Goal: Information Seeking & Learning: Check status

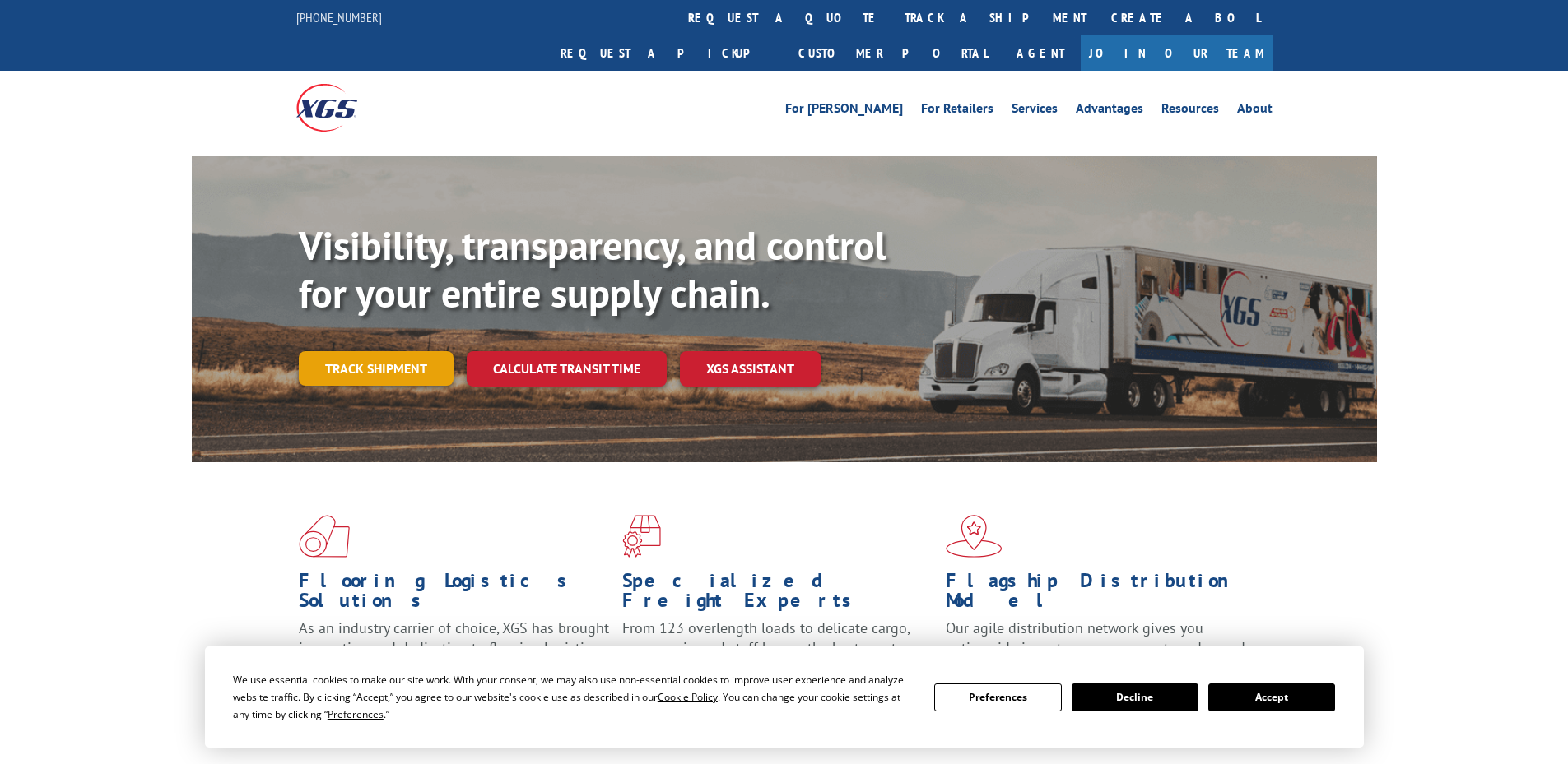
click at [385, 351] on link "Track shipment" at bounding box center [376, 368] width 155 height 35
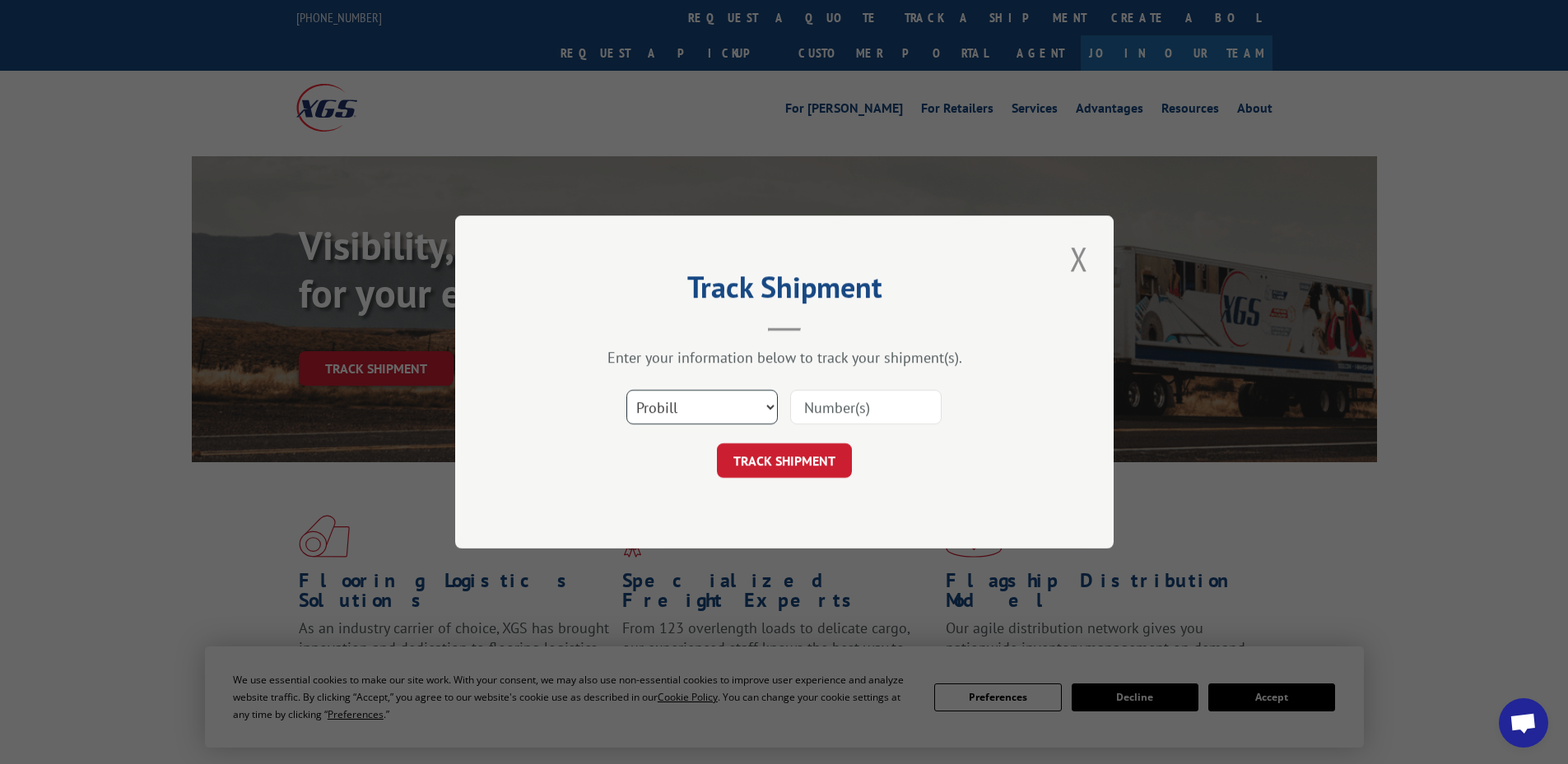
click at [692, 402] on select "Select category... Probill BOL PO" at bounding box center [702, 407] width 152 height 35
click at [626, 390] on select "Select category... Probill BOL PO" at bounding box center [702, 407] width 152 height 35
click at [846, 417] on input at bounding box center [865, 407] width 152 height 35
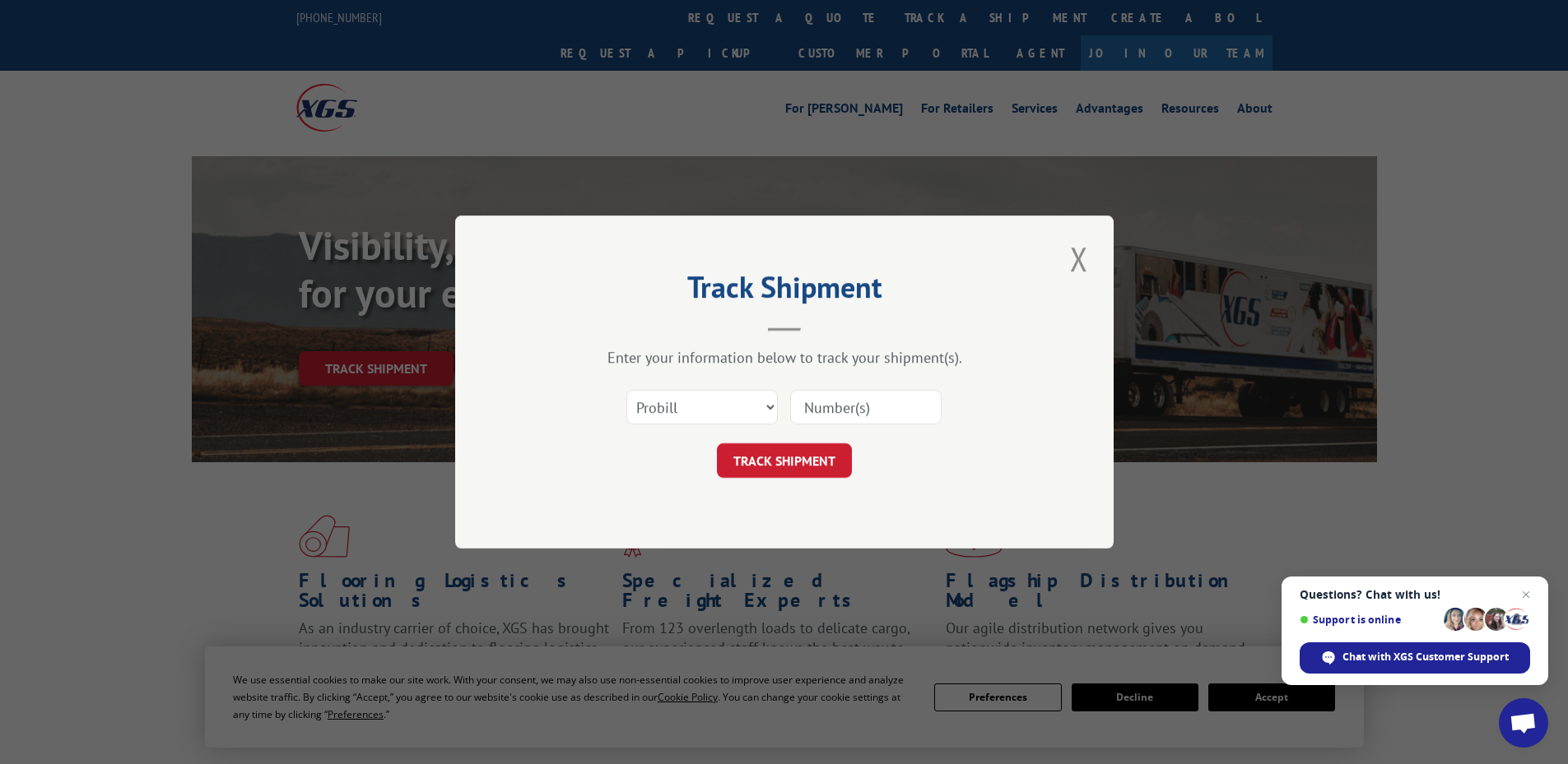
paste input "16330339"
type input "16330339"
click at [806, 456] on button "TRACK SHIPMENT" at bounding box center [784, 460] width 135 height 35
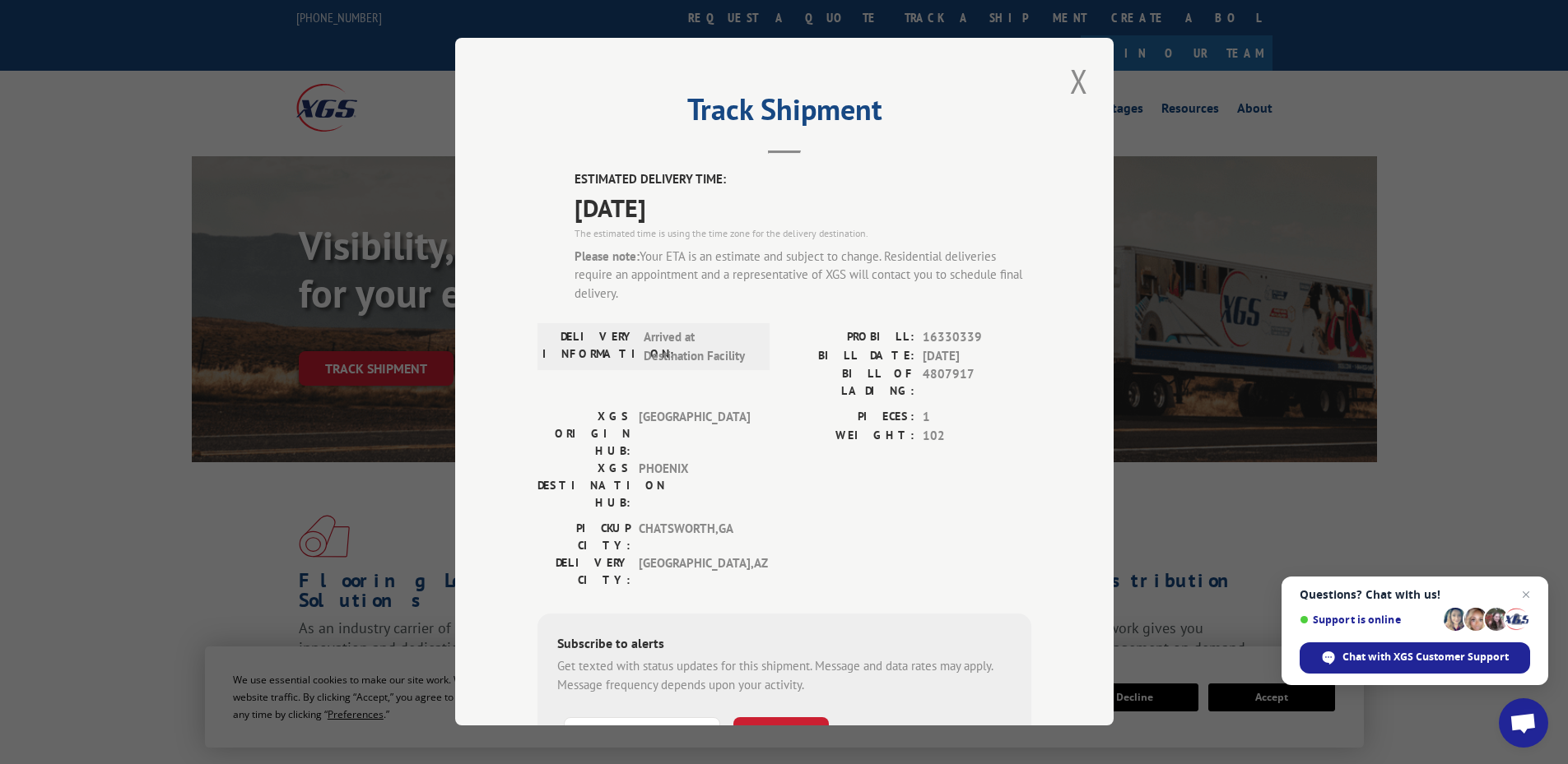
drag, startPoint x: 566, startPoint y: 201, endPoint x: 757, endPoint y: 212, distance: 191.3
click at [757, 212] on div "ESTIMATED DELIVERY TIME: [DATE] The estimated time is using the time zone for t…" at bounding box center [784, 504] width 494 height 668
click at [757, 212] on span "[DATE]" at bounding box center [803, 207] width 457 height 37
drag, startPoint x: 757, startPoint y: 212, endPoint x: 562, endPoint y: 208, distance: 195.0
click at [562, 208] on div "ESTIMATED DELIVERY TIME: [DATE] The estimated time is using the time zone for t…" at bounding box center [784, 504] width 494 height 668
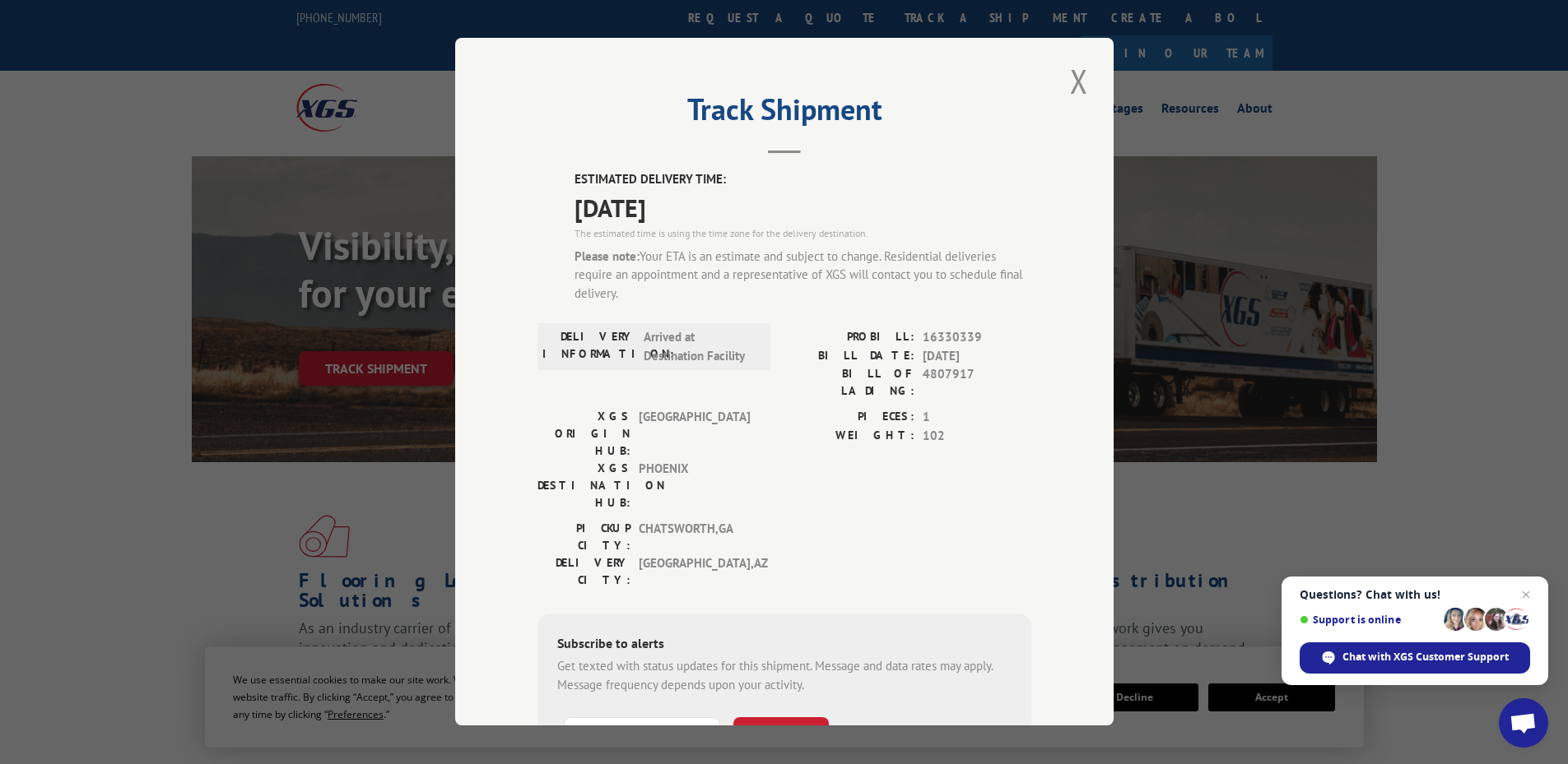
click at [562, 208] on div "ESTIMATED DELIVERY TIME: [DATE] The estimated time is using the time zone for t…" at bounding box center [784, 504] width 494 height 668
drag, startPoint x: 751, startPoint y: 213, endPoint x: 547, endPoint y: 214, distance: 204.0
click at [547, 214] on div "ESTIMATED DELIVERY TIME: [DATE] The estimated time is using the time zone for t…" at bounding box center [784, 504] width 494 height 668
click at [745, 213] on span "[DATE]" at bounding box center [803, 207] width 457 height 37
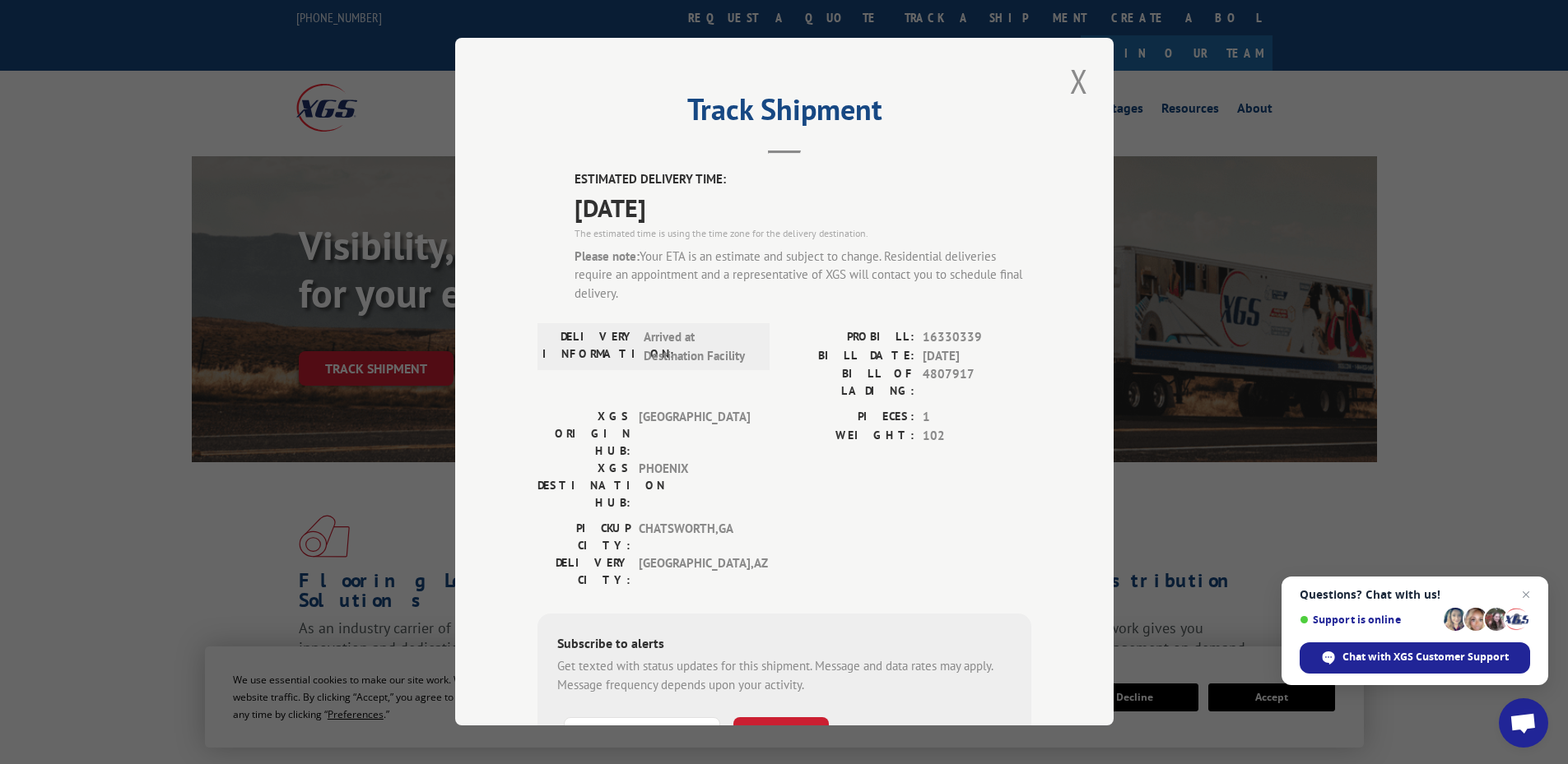
drag, startPoint x: 687, startPoint y: 210, endPoint x: 692, endPoint y: 301, distance: 91.1
click at [559, 234] on div "ESTIMATED DELIVERY TIME: [DATE] The estimated time is using the time zone for t…" at bounding box center [784, 504] width 494 height 668
click at [692, 301] on div "Please note: Your ETA is an estimate and subject to change. Residential deliver…" at bounding box center [803, 276] width 457 height 56
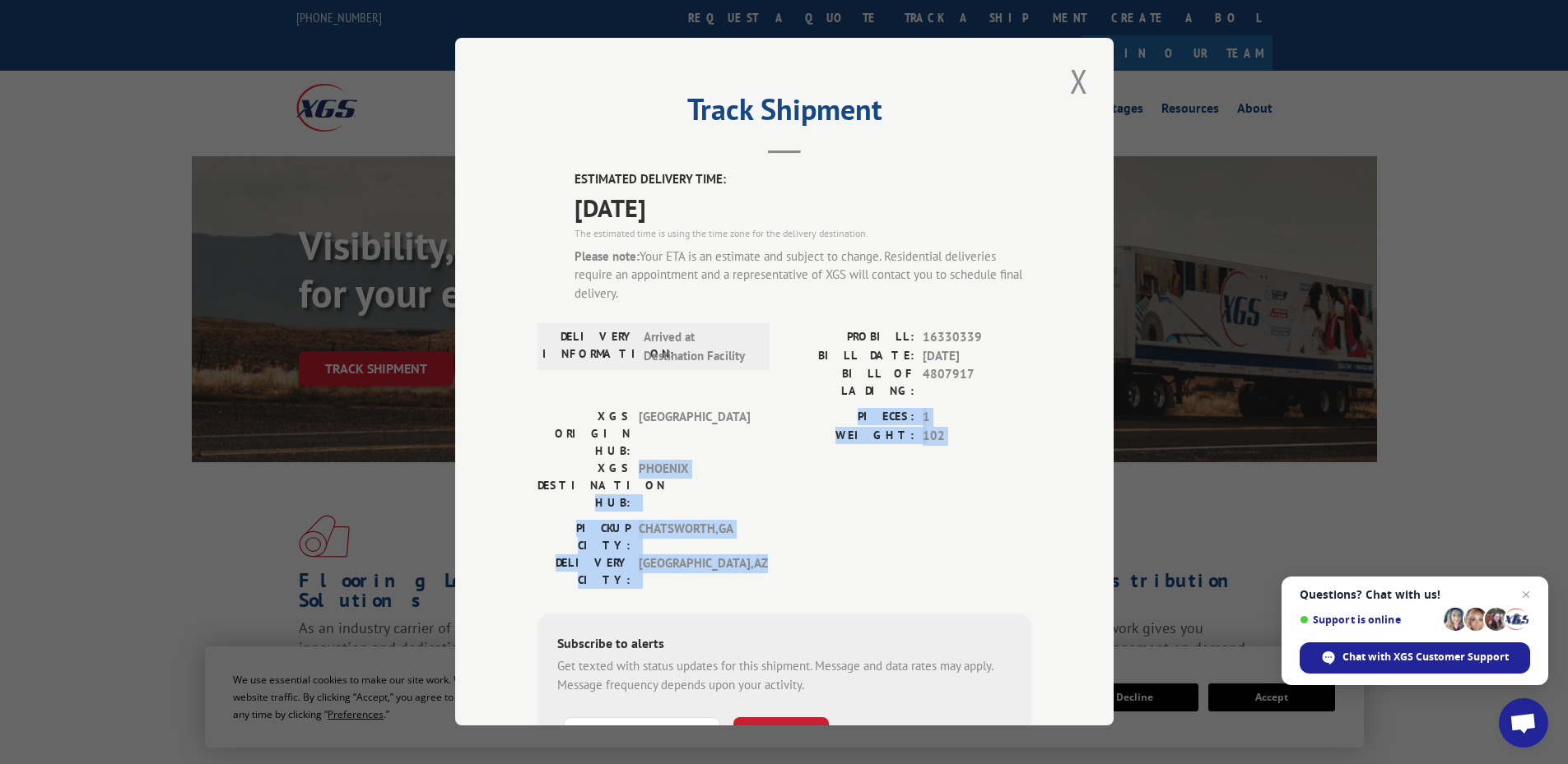
drag, startPoint x: 685, startPoint y: 482, endPoint x: 562, endPoint y: 442, distance: 129.3
click at [556, 443] on div "ESTIMATED DELIVERY TIME: [DATE] The estimated time is using the time zone for t…" at bounding box center [784, 504] width 494 height 668
click at [662, 460] on span "PHOENIX" at bounding box center [694, 486] width 111 height 52
drag, startPoint x: 687, startPoint y: 484, endPoint x: 775, endPoint y: 441, distance: 97.9
click at [574, 401] on div "ESTIMATED DELIVERY TIME: [DATE] The estimated time is using the time zone for t…" at bounding box center [784, 504] width 494 height 668
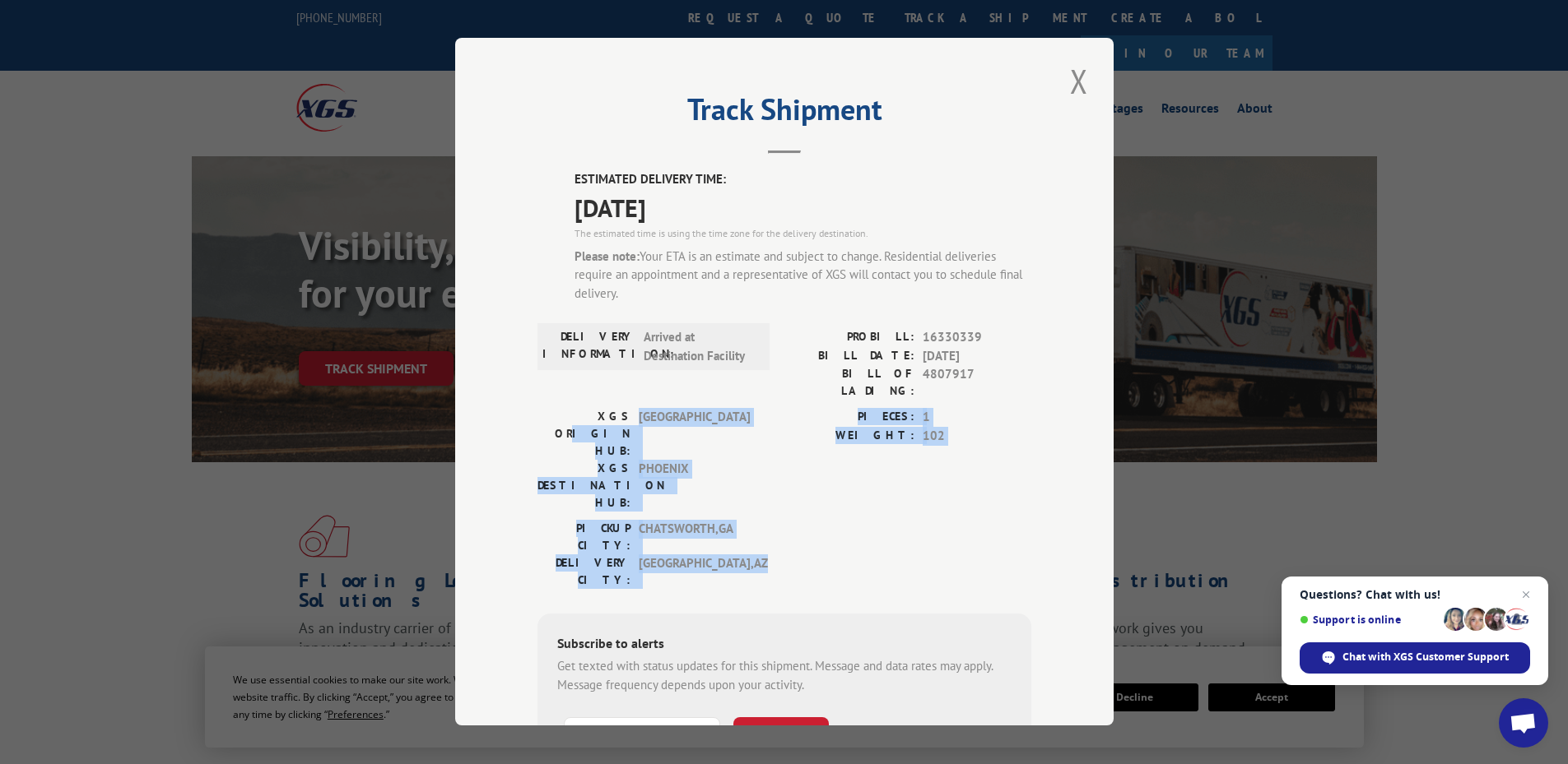
click at [775, 441] on div "XGS ORIGIN HUB: TUNNEL HILL XGS DESTINATION HUB: [GEOGRAPHIC_DATA] PIECES: 1 WE…" at bounding box center [784, 464] width 494 height 112
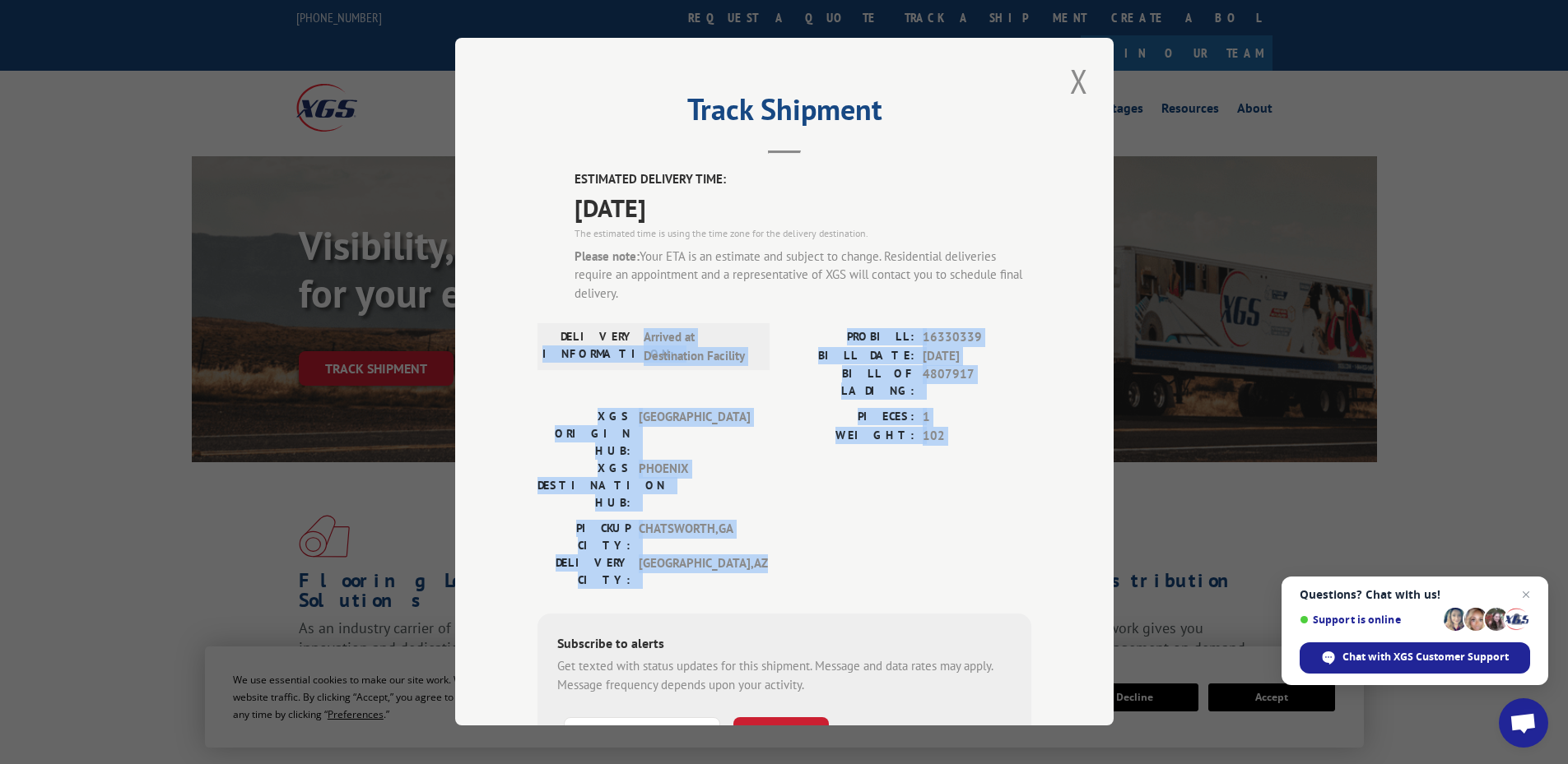
drag, startPoint x: 737, startPoint y: 485, endPoint x: 759, endPoint y: 436, distance: 53.7
click at [537, 390] on div "ESTIMATED DELIVERY TIME: [DATE] The estimated time is using the time zone for t…" at bounding box center [784, 504] width 494 height 668
click at [760, 436] on div "XGS ORIGIN HUB: TUNNEL HILL XGS DESTINATION HUB: [GEOGRAPHIC_DATA] PIECES: 1 WE…" at bounding box center [784, 464] width 494 height 112
drag, startPoint x: 722, startPoint y: 478, endPoint x: 537, endPoint y: 386, distance: 206.6
click at [537, 386] on div "ESTIMATED DELIVERY TIME: [DATE] The estimated time is using the time zone for t…" at bounding box center [784, 504] width 494 height 668
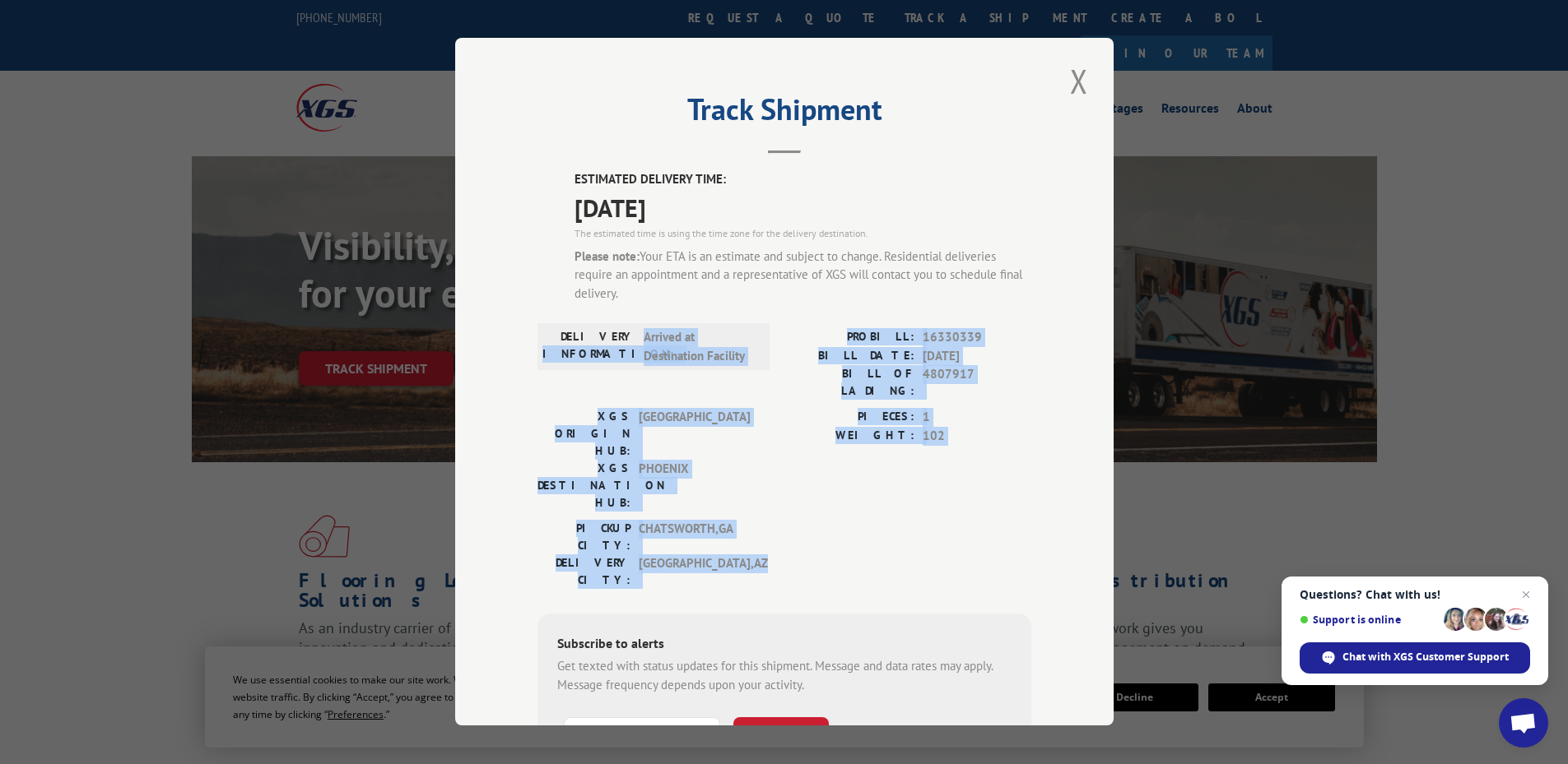
click at [776, 446] on div "XGS ORIGIN HUB: TUNNEL HILL XGS DESTINATION HUB: [GEOGRAPHIC_DATA] PIECES: 1 WE…" at bounding box center [784, 464] width 494 height 112
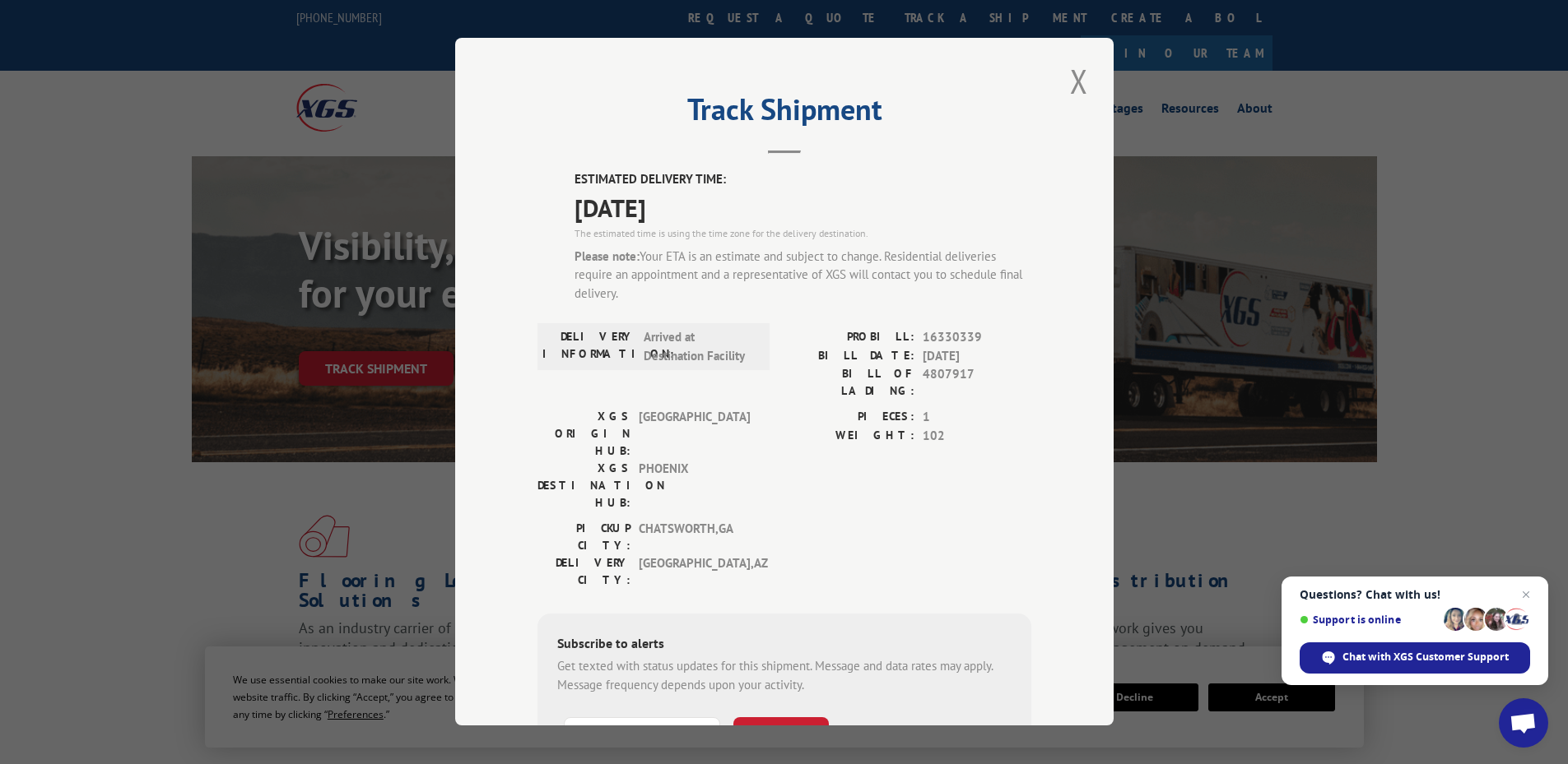
click at [1018, 294] on div "Please note: Your ETA is an estimate and subject to change. Residential deliver…" at bounding box center [803, 276] width 457 height 56
click at [604, 289] on div "Please note: Your ETA is an estimate and subject to change. Residential deliver…" at bounding box center [803, 276] width 457 height 56
click at [612, 290] on div "Please note: Your ETA is an estimate and subject to change. Residential deliver…" at bounding box center [803, 276] width 457 height 56
drag, startPoint x: 614, startPoint y: 293, endPoint x: 577, endPoint y: 239, distance: 65.5
click at [577, 239] on div "ESTIMATED DELIVERY TIME: [DATE] The estimated time is using the time zone for t…" at bounding box center [803, 243] width 457 height 146
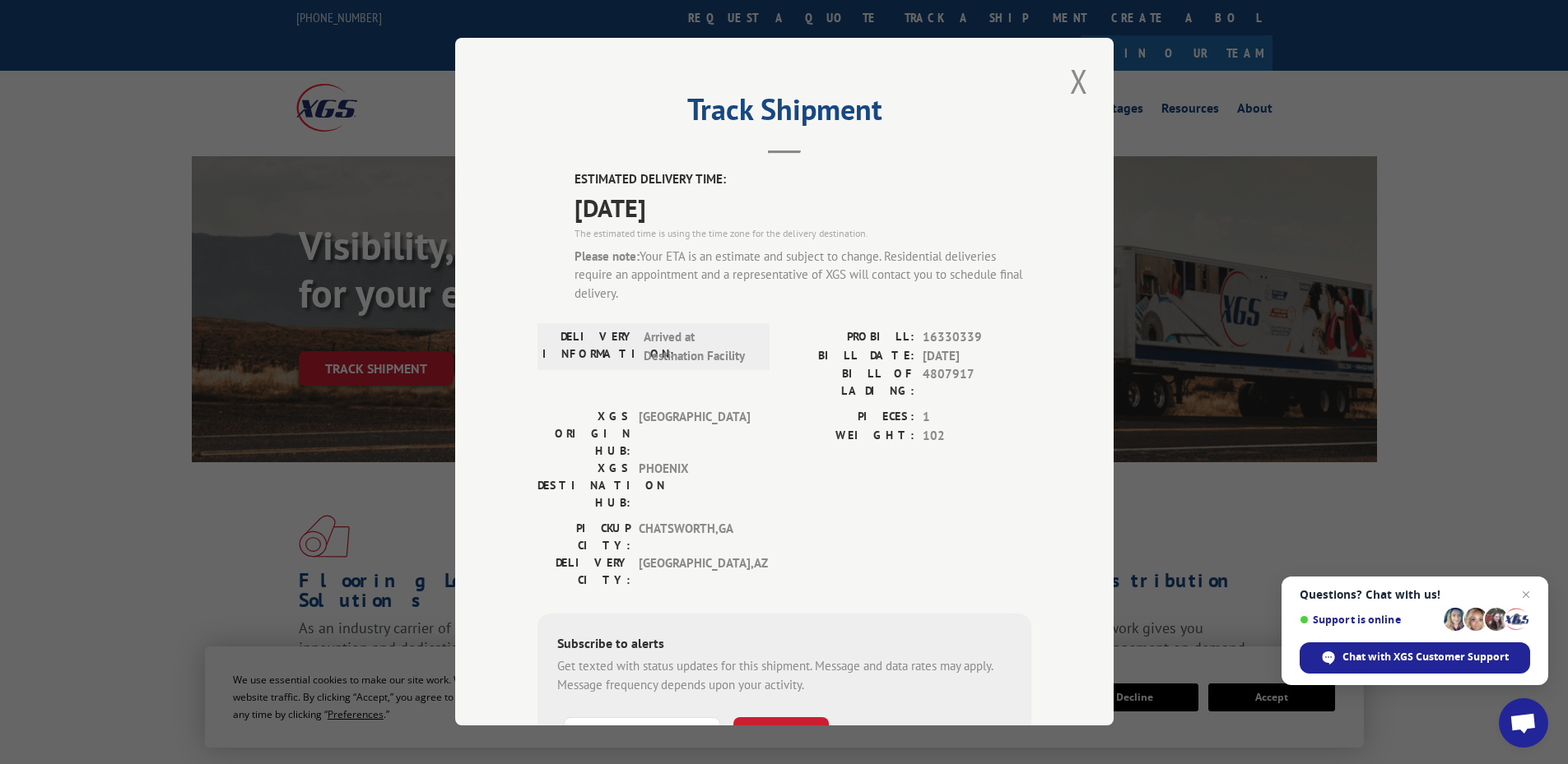
click at [634, 295] on div "Please note: Your ETA is an estimate and subject to change. Residential deliver…" at bounding box center [803, 276] width 457 height 56
drag, startPoint x: 608, startPoint y: 293, endPoint x: 634, endPoint y: 272, distance: 33.4
click at [567, 240] on div "ESTIMATED DELIVERY TIME: [DATE] The estimated time is using the time zone for t…" at bounding box center [784, 504] width 494 height 668
click at [652, 283] on div "Please note: Your ETA is an estimate and subject to change. Residential deliver…" at bounding box center [803, 276] width 457 height 56
click at [1071, 71] on button "Close modal" at bounding box center [1079, 81] width 28 height 46
